Goal: Information Seeking & Learning: Understand process/instructions

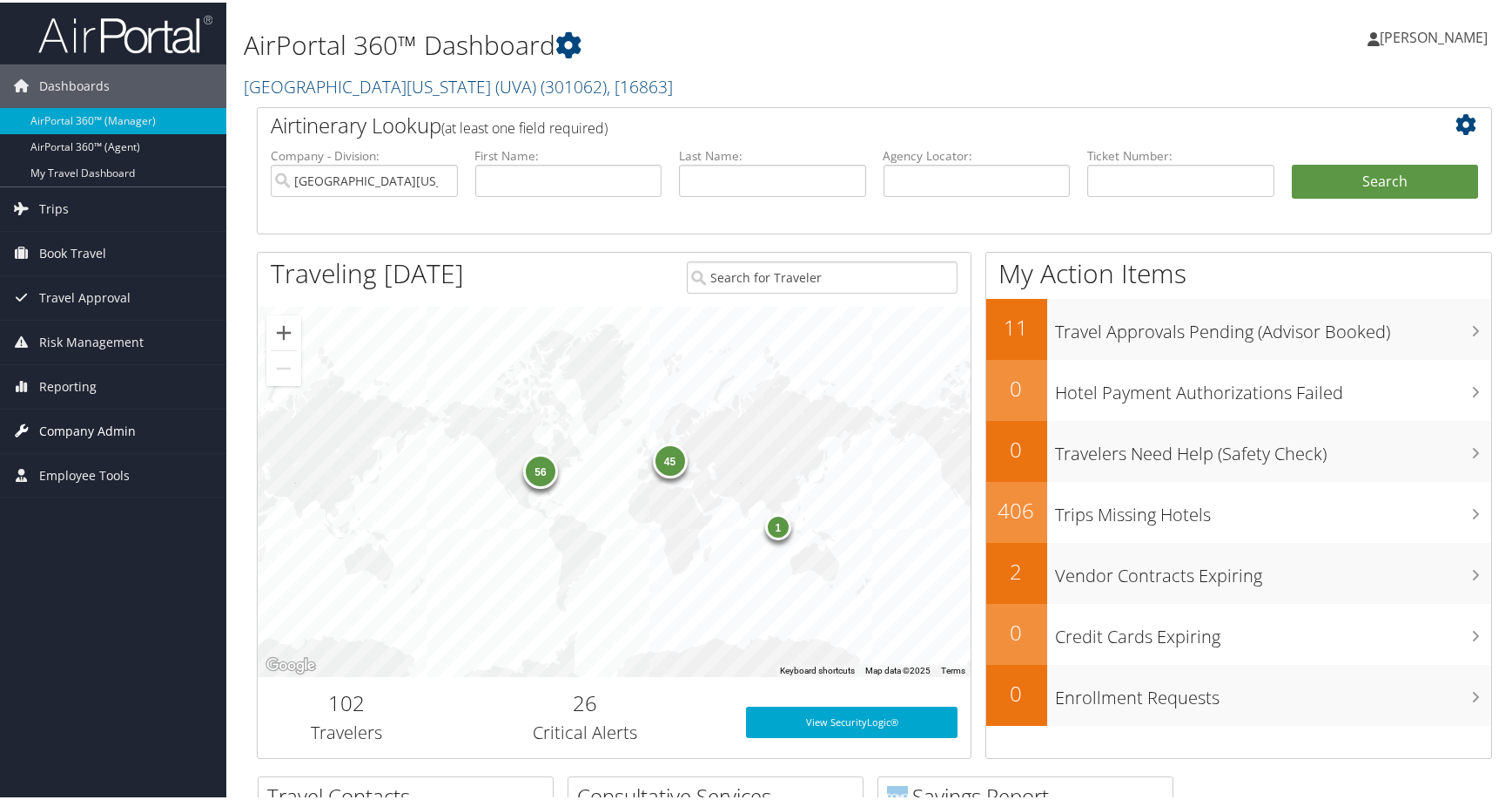
click at [105, 424] on span "Company Admin" at bounding box center [87, 428] width 96 height 43
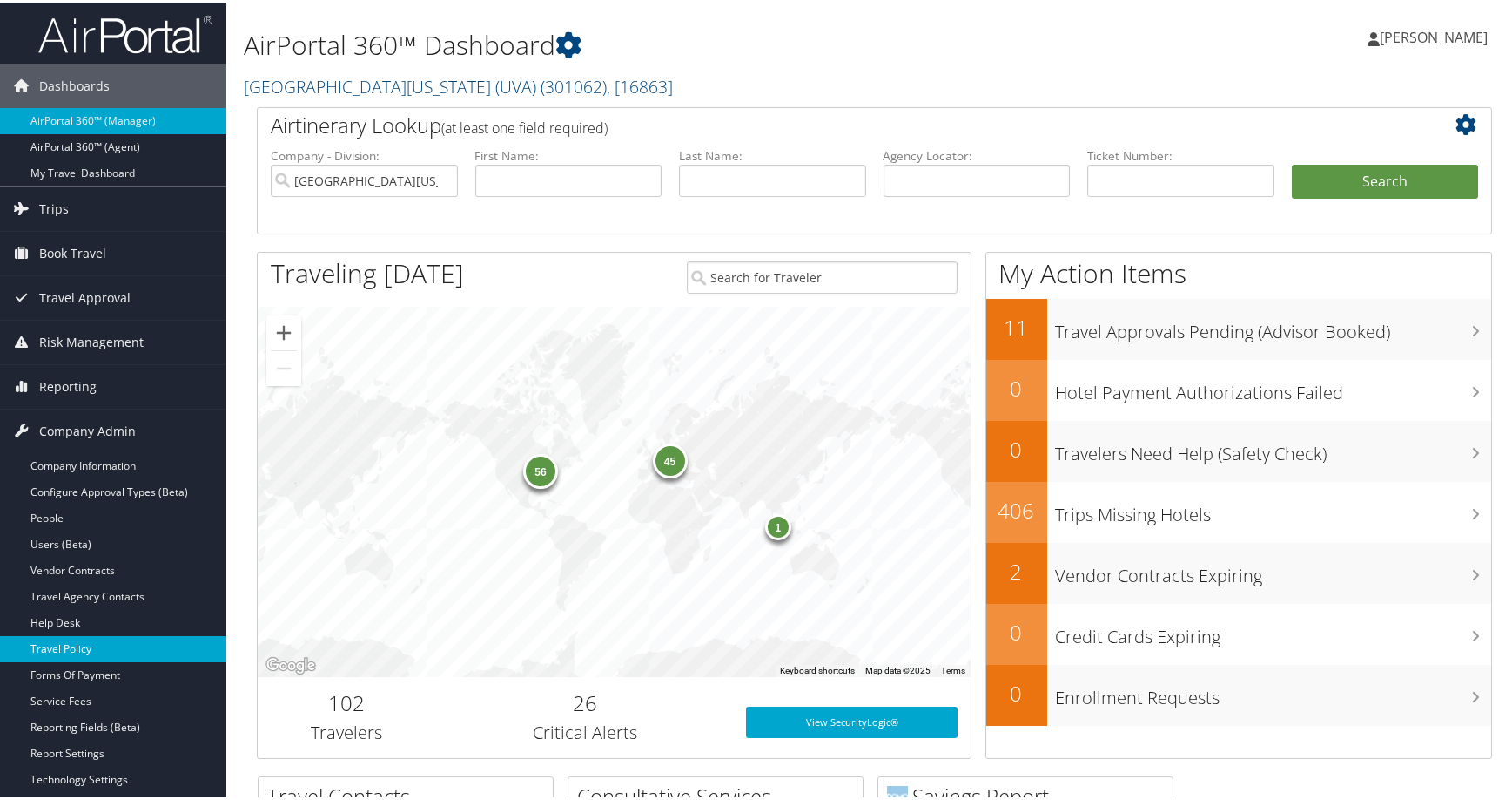
click at [85, 647] on link "Travel Policy" at bounding box center [113, 646] width 226 height 26
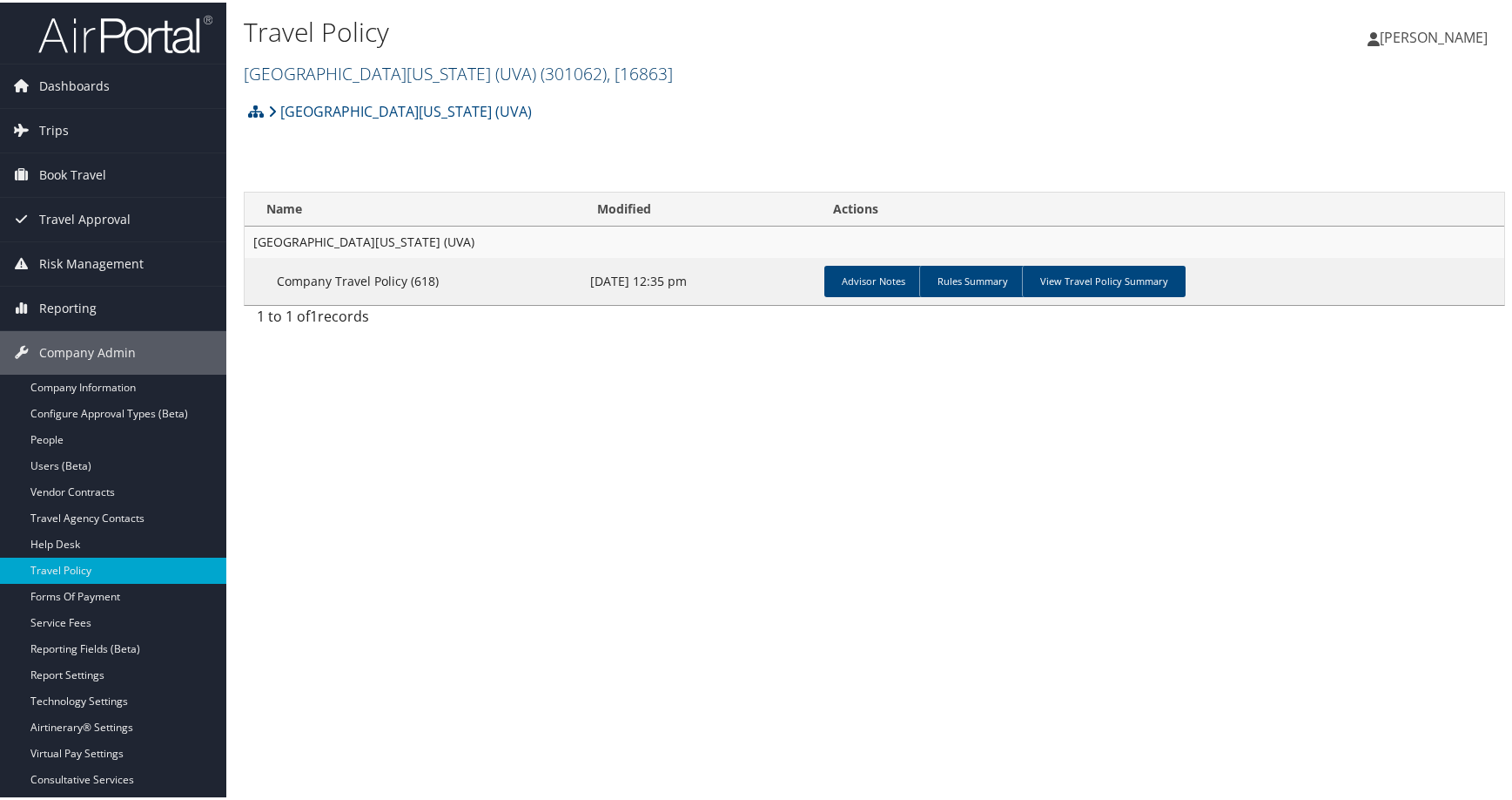
click at [673, 83] on span ", [ 16863 ]" at bounding box center [640, 72] width 66 height 24
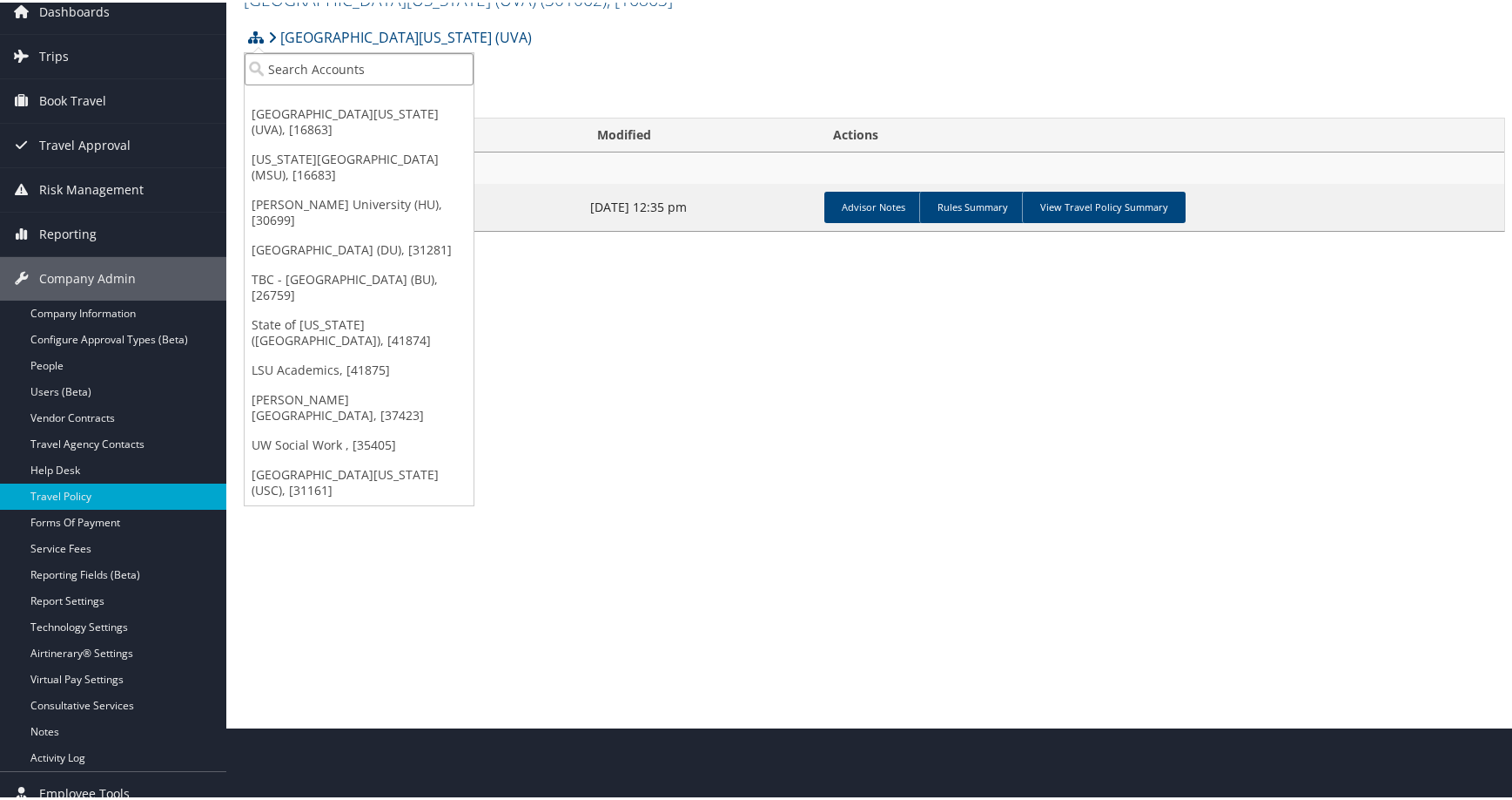
click at [369, 77] on input "search" at bounding box center [359, 66] width 229 height 32
type input "colgate"
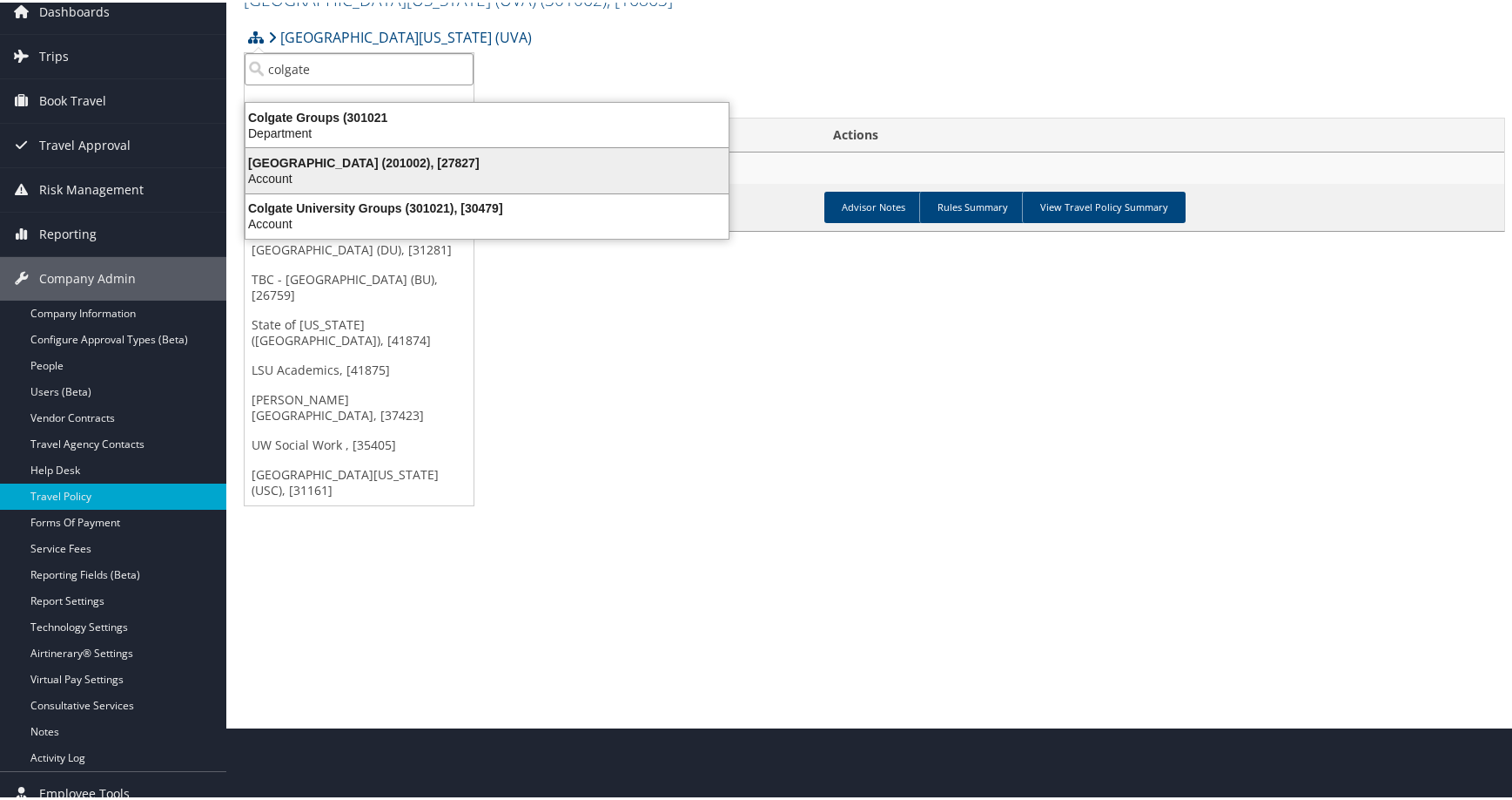
click at [425, 183] on div "Account" at bounding box center [487, 175] width 504 height 16
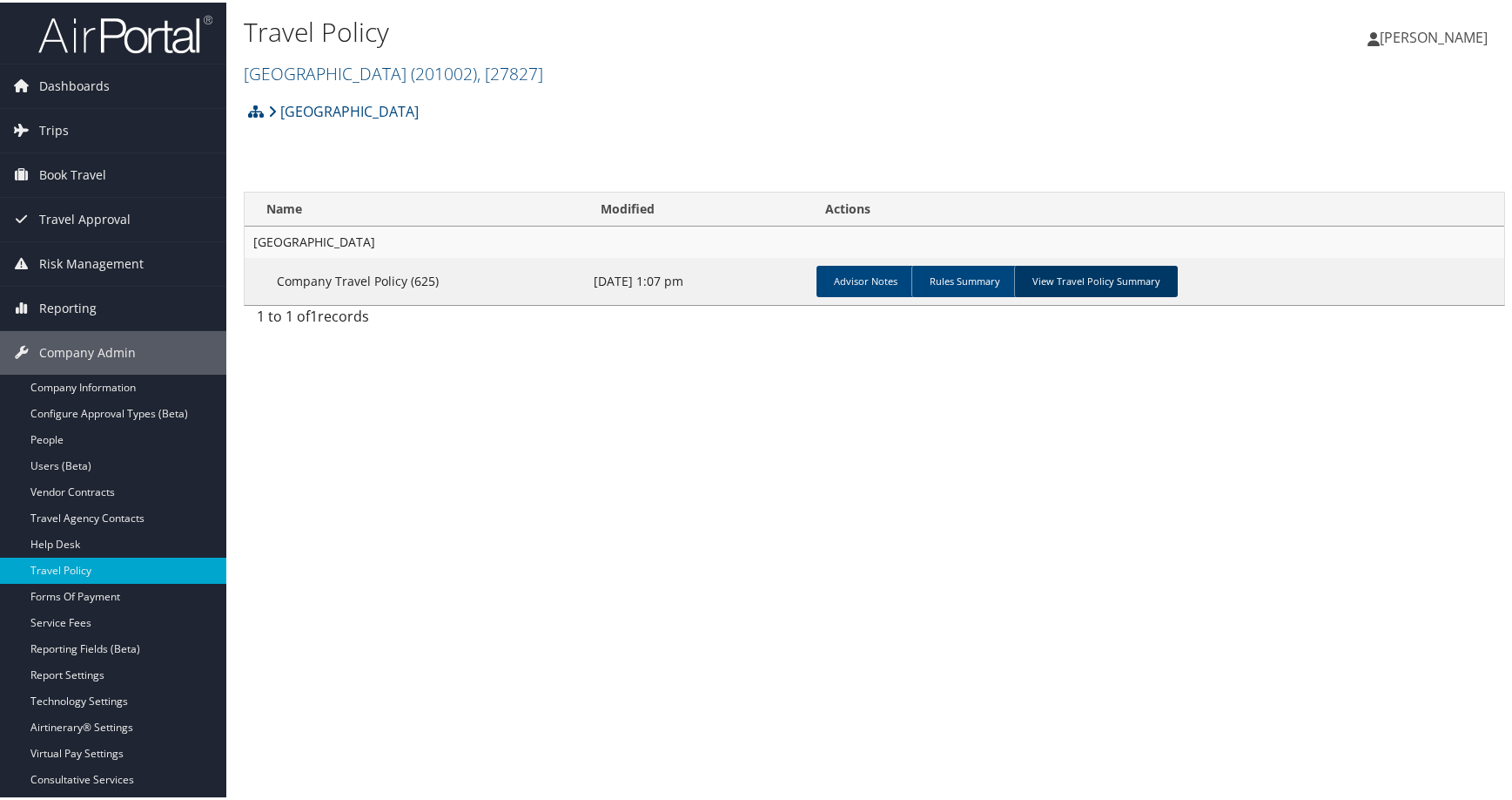
click at [1178, 294] on link "View Travel Policy Summary" at bounding box center [1096, 279] width 164 height 31
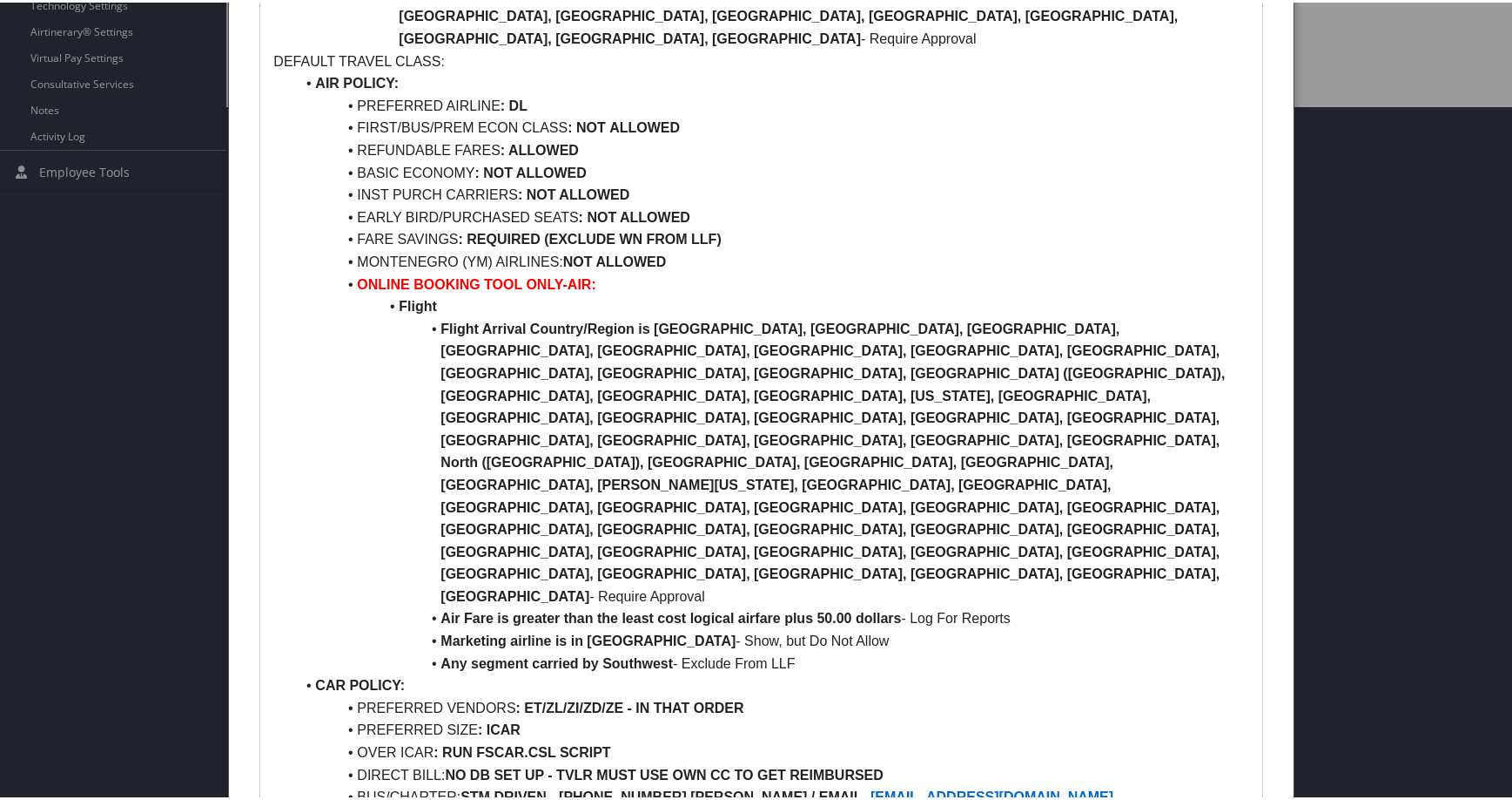
scroll to position [697, 0]
drag, startPoint x: 667, startPoint y: 440, endPoint x: 410, endPoint y: 441, distance: 257.0
click at [410, 135] on li "FIRST/BUS/PREM ECON CLASS : NOT ALLOWED" at bounding box center [771, 123] width 955 height 23
copy li "FIRST/BUS/PREM ECON CLASS : NOT ALLOWED"
click at [693, 91] on li "AIR POLICY:" at bounding box center [771, 79] width 955 height 23
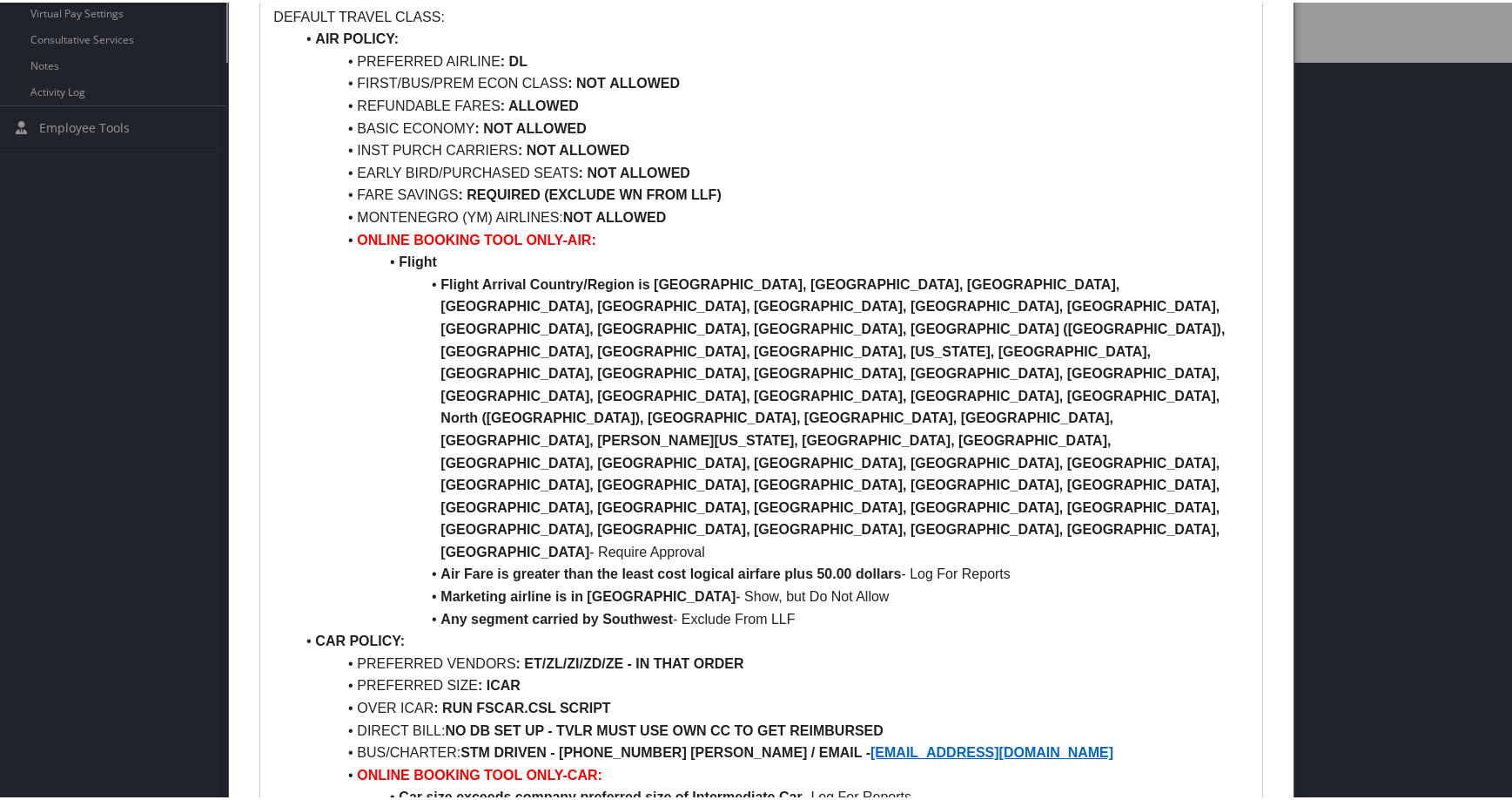
scroll to position [872, 0]
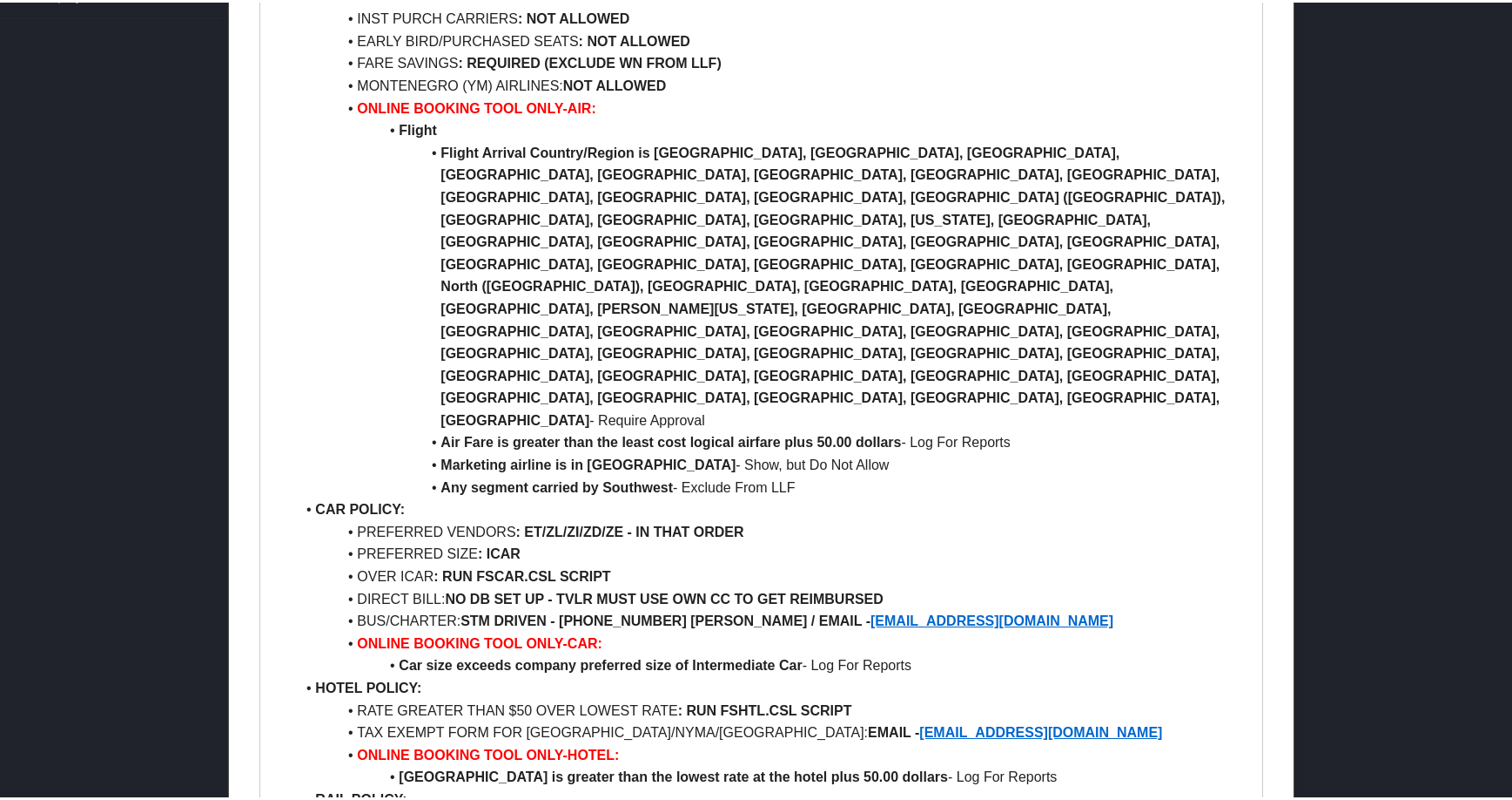
drag, startPoint x: 941, startPoint y: 281, endPoint x: 407, endPoint y: 261, distance: 534.4
